Goal: Navigation & Orientation: Go to known website

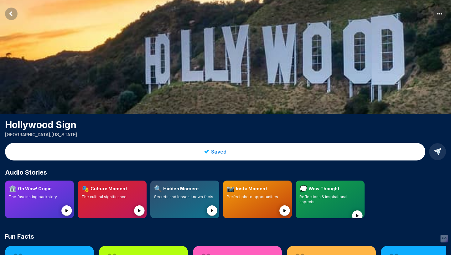
click at [9, 16] on rect "Return to previous page" at bounding box center [11, 14] width 13 height 13
click at [10, 14] on icon "Return to previous page" at bounding box center [11, 13] width 2 height 3
